Goal: Navigation & Orientation: Find specific page/section

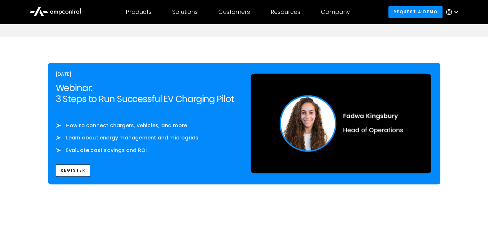
scroll to position [1007, 0]
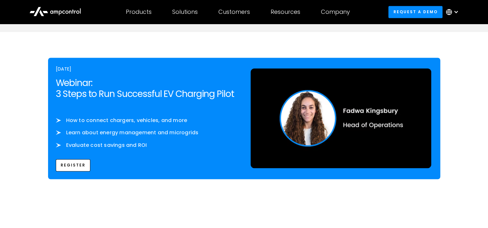
click at [370, 109] on img at bounding box center [341, 118] width 181 height 100
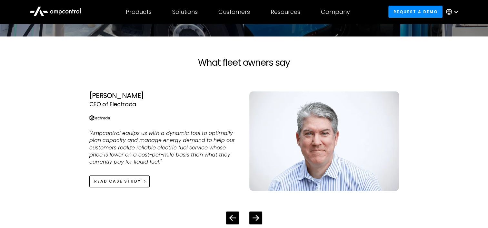
scroll to position [1390, 0]
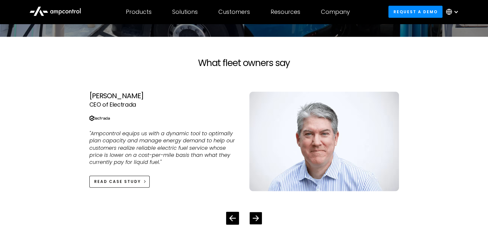
click at [253, 214] on div "Next slide" at bounding box center [256, 218] width 12 height 12
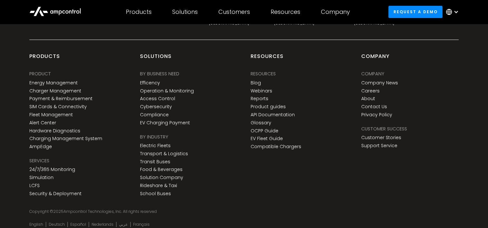
scroll to position [2393, 0]
click at [373, 91] on link "Careers" at bounding box center [370, 90] width 18 height 5
click at [370, 98] on link "About" at bounding box center [368, 98] width 14 height 5
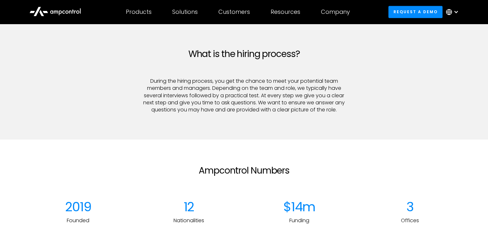
scroll to position [730, 0]
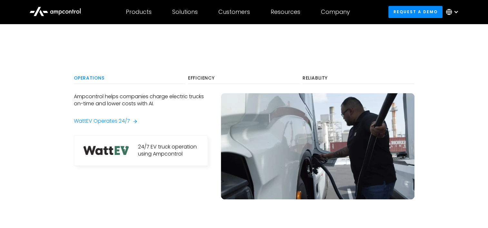
scroll to position [315, 0]
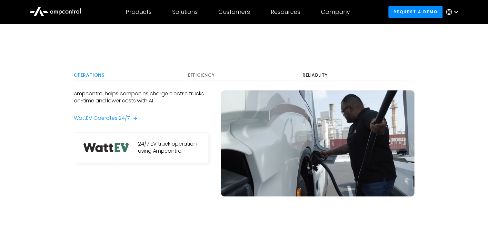
click at [204, 80] on div "Operations Efficiency Reliablity Ampcontrol helps companies charge electric tru…" at bounding box center [244, 152] width 340 height 164
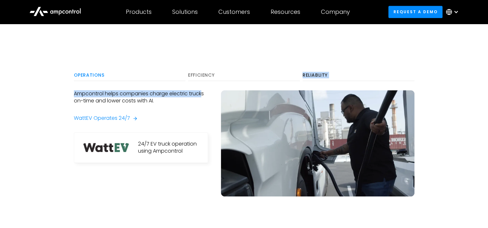
click at [203, 78] on div "Efficiency" at bounding box center [244, 76] width 112 height 6
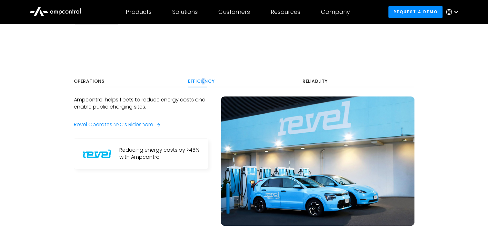
drag, startPoint x: 203, startPoint y: 78, endPoint x: 200, endPoint y: 80, distance: 4.2
click at [200, 80] on div "Efficiency" at bounding box center [244, 82] width 112 height 6
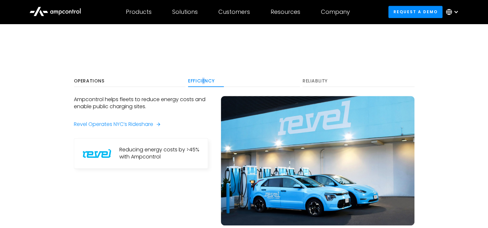
click at [304, 81] on div "Reliablity" at bounding box center [358, 81] width 112 height 6
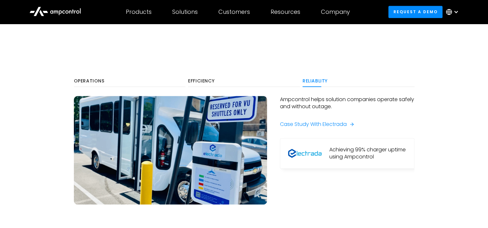
click at [256, 50] on section "Operations Efficiency Reliablity Ampcontrol helps companies charge electric tru…" at bounding box center [244, 157] width 488 height 215
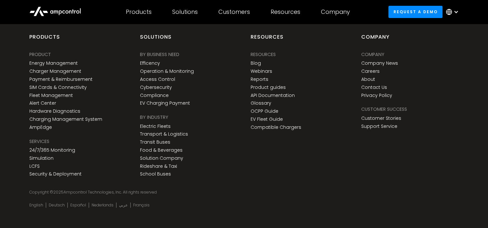
scroll to position [2401, 0]
